Goal: Task Accomplishment & Management: Manage account settings

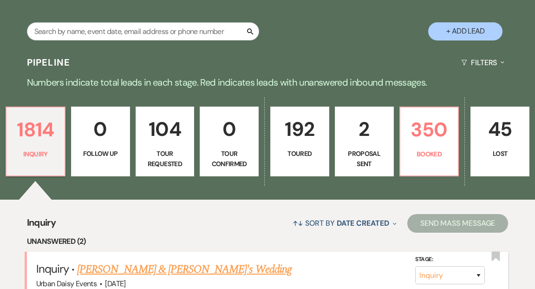
scroll to position [99, 0]
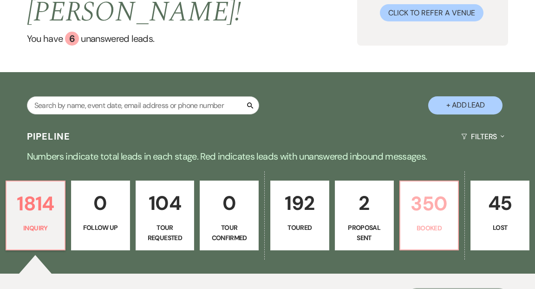
click at [422, 188] on p "350" at bounding box center [429, 203] width 47 height 31
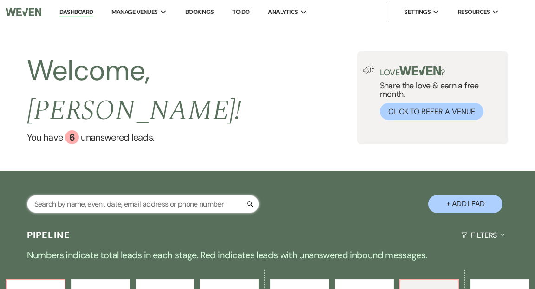
click at [112, 195] on input "text" at bounding box center [143, 204] width 232 height 18
type input "[PERSON_NAME]"
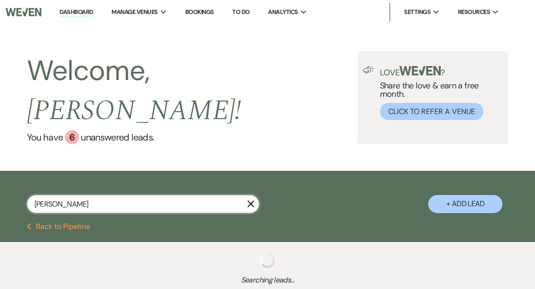
select select "8"
select select "6"
select select "5"
select select "2"
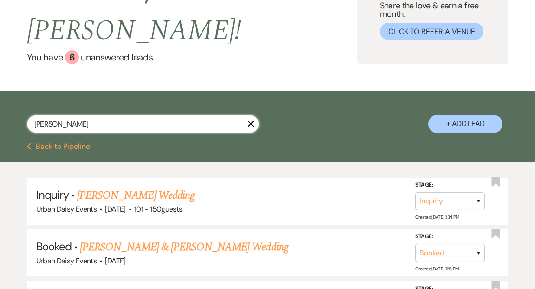
scroll to position [158, 0]
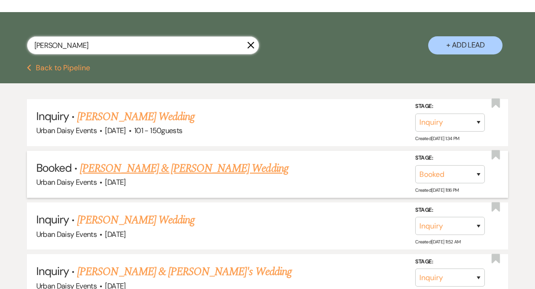
type input "[PERSON_NAME]"
click at [132, 160] on link "[PERSON_NAME] & [PERSON_NAME] Wedding" at bounding box center [184, 168] width 208 height 17
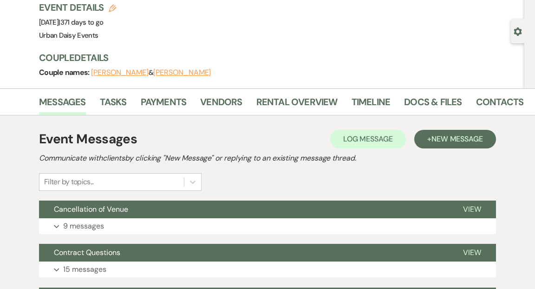
scroll to position [108, 0]
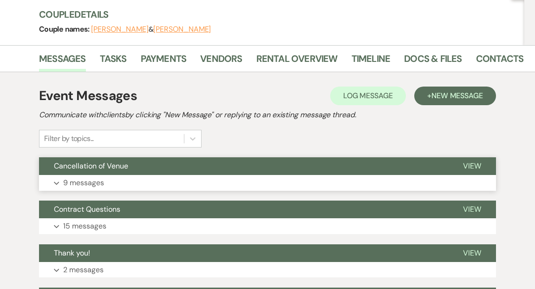
click at [471, 165] on span "View" at bounding box center [472, 166] width 18 height 10
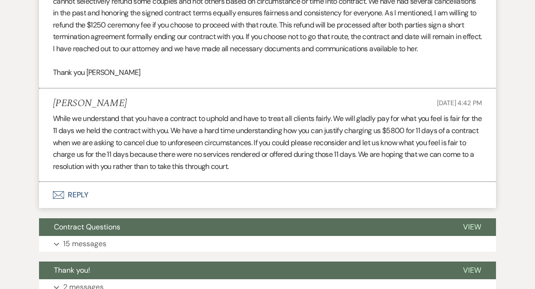
scroll to position [2072, 0]
